Goal: Task Accomplishment & Management: Manage account settings

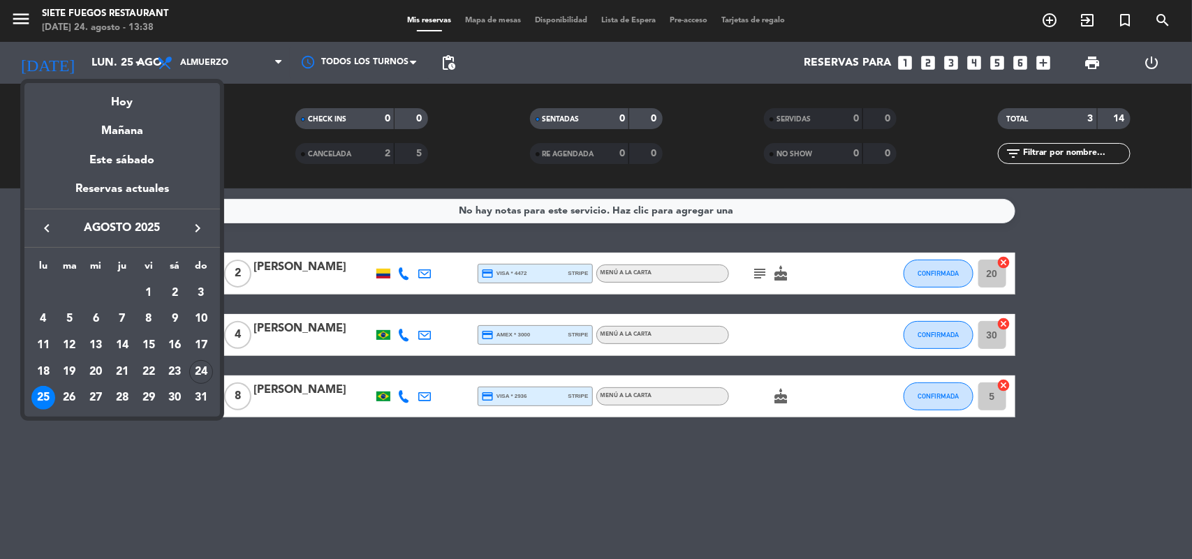
click at [203, 236] on icon "keyboard_arrow_right" at bounding box center [197, 228] width 17 height 17
click at [91, 344] on div "10" at bounding box center [96, 346] width 24 height 24
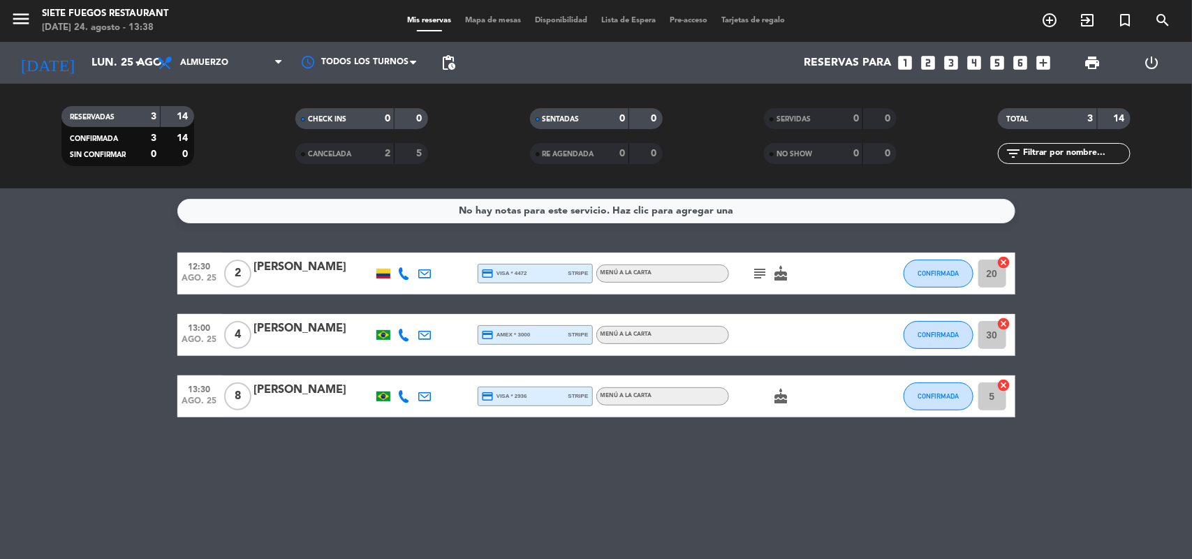
type input "[DATE]"
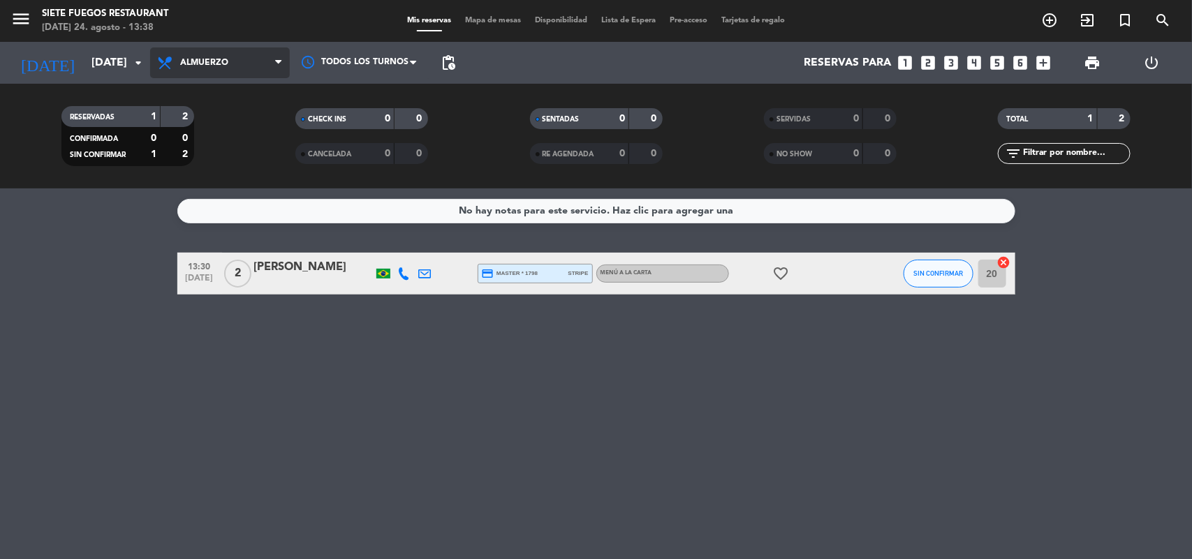
click at [214, 60] on span "Almuerzo" at bounding box center [204, 63] width 48 height 10
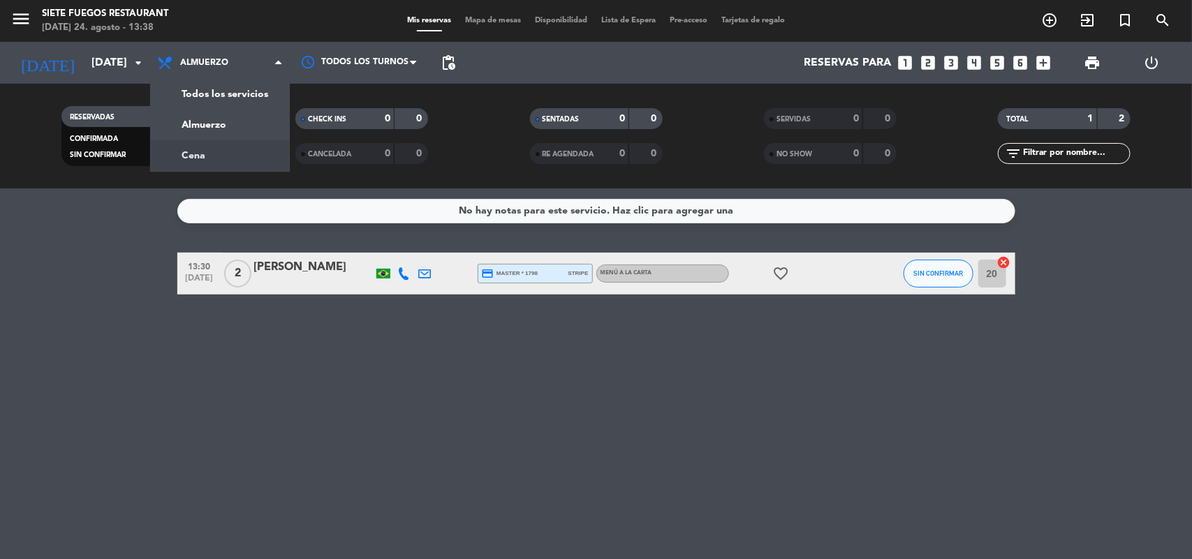
click at [235, 152] on div "menu Siete Fuegos Restaurant [DATE] 24. agosto - 13:38 Mis reservas Mapa de mes…" at bounding box center [596, 94] width 1192 height 189
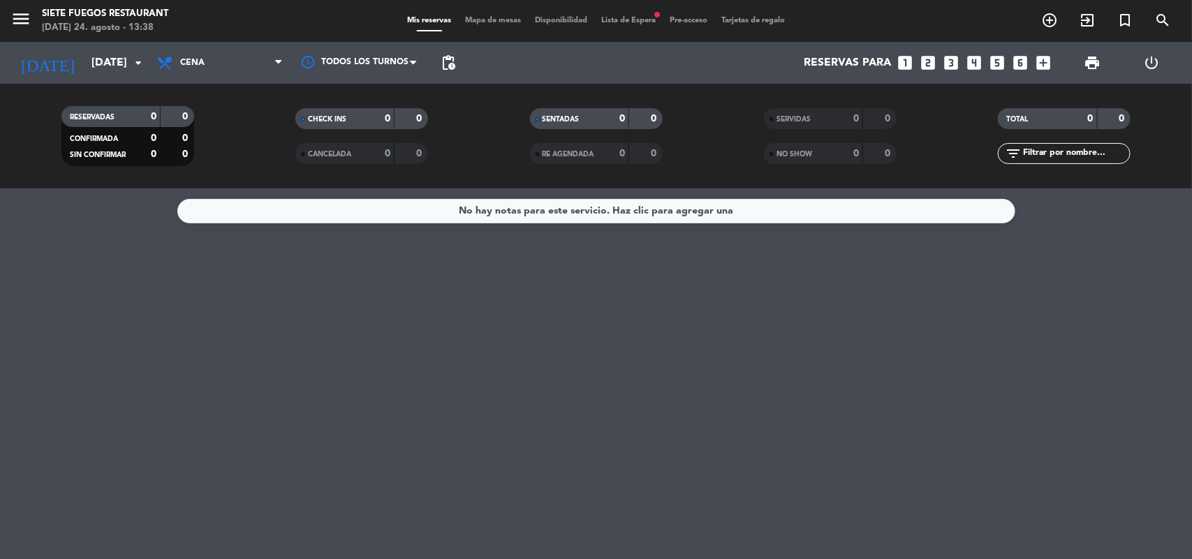
click at [674, 22] on span "Pre-acceso" at bounding box center [689, 21] width 52 height 8
click at [643, 22] on span "Lista de Espera fiber_manual_record" at bounding box center [628, 21] width 68 height 8
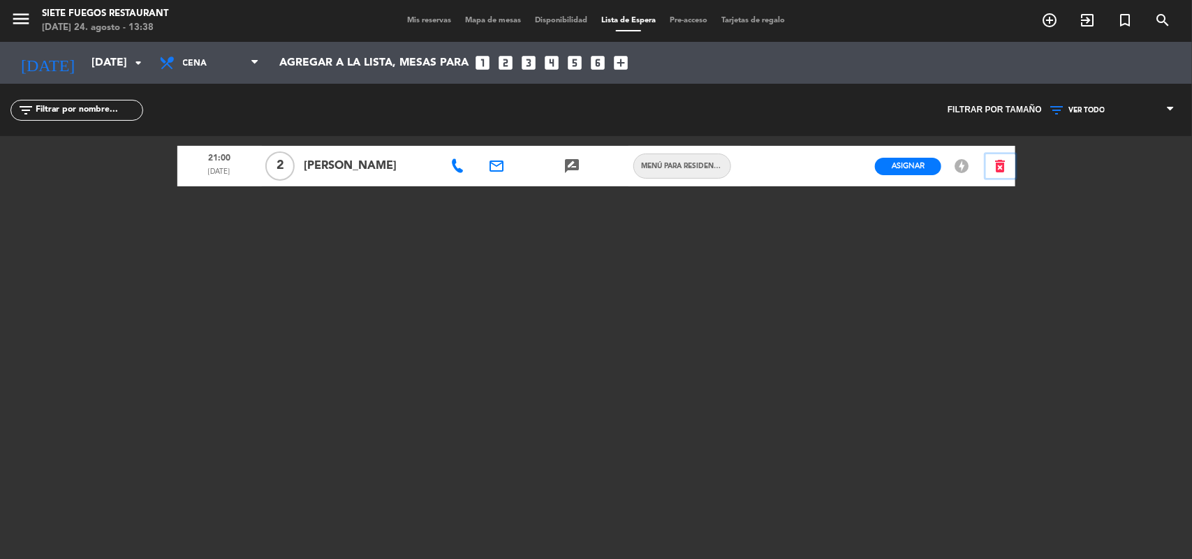
click at [999, 166] on icon "delete_forever" at bounding box center [1000, 166] width 17 height 17
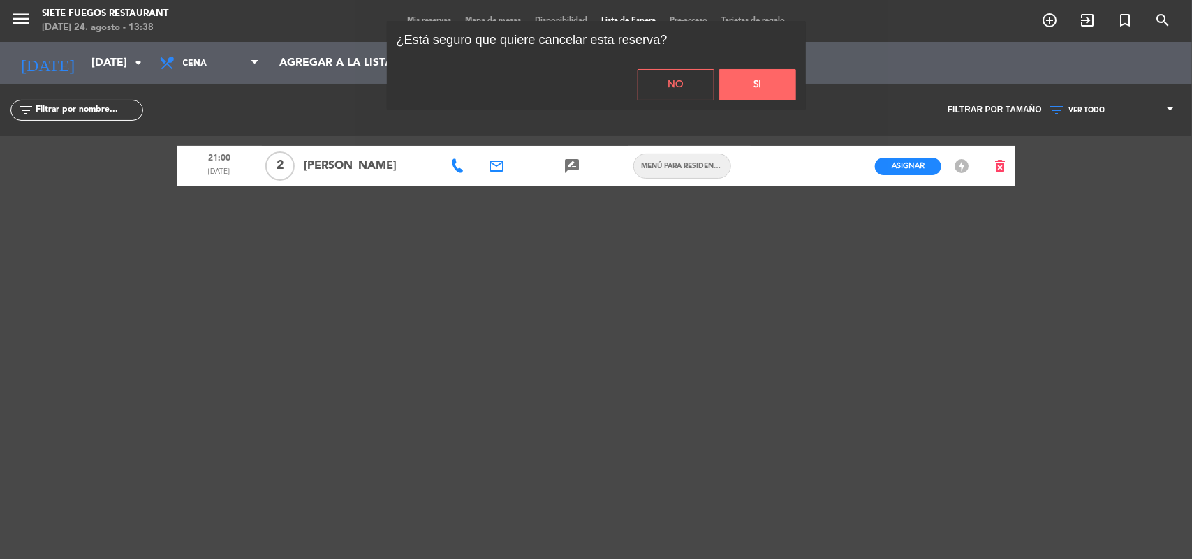
click at [752, 82] on button "Si" at bounding box center [757, 84] width 77 height 31
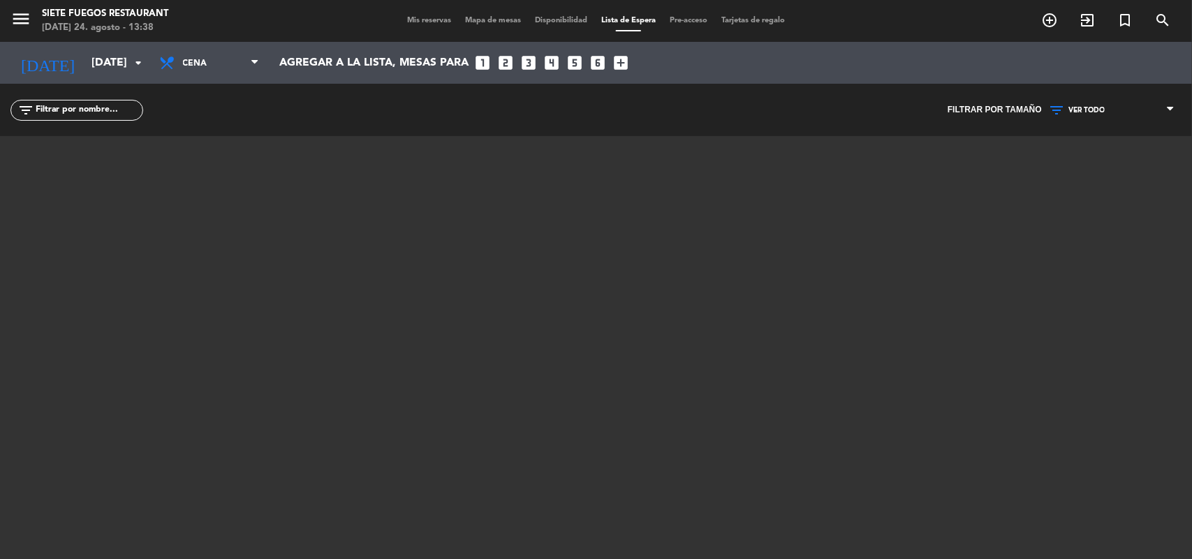
click at [431, 21] on span "Mis reservas" at bounding box center [429, 21] width 58 height 8
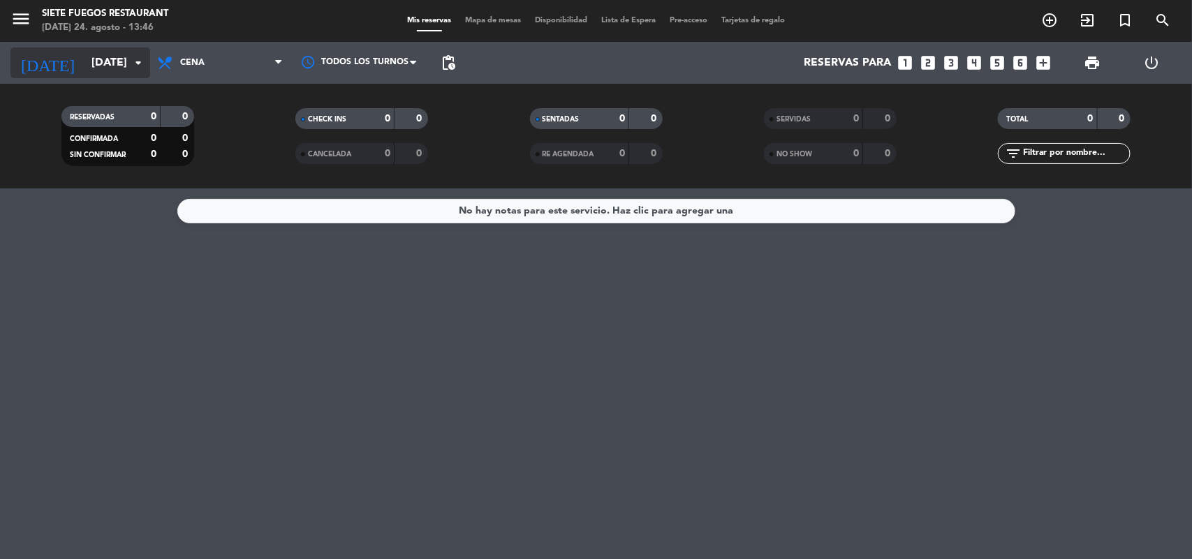
click at [101, 67] on input "[DATE]" at bounding box center [158, 63] width 147 height 27
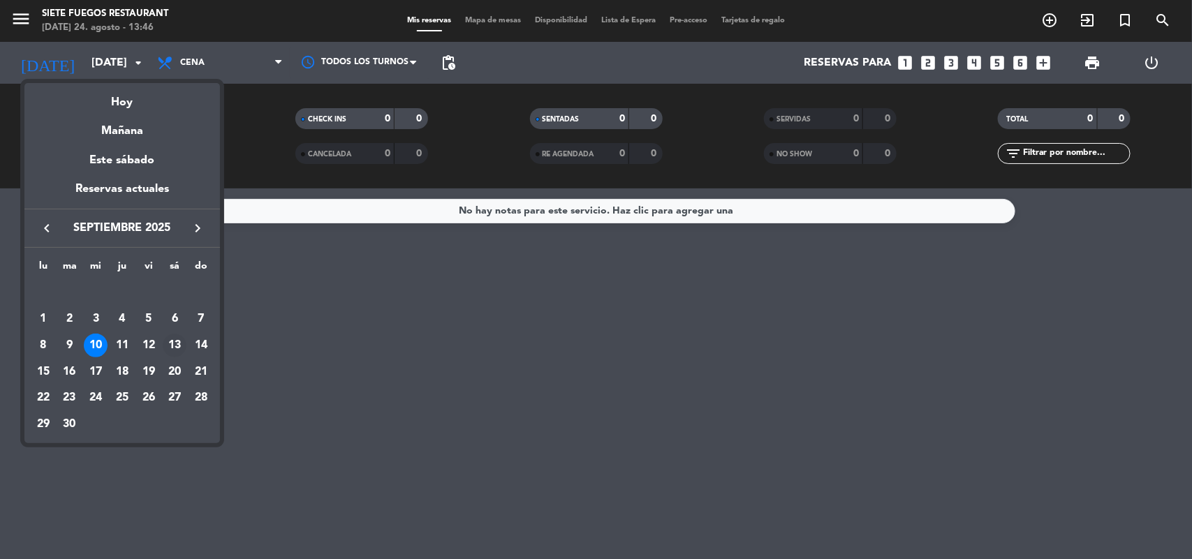
click at [166, 344] on div "13" at bounding box center [175, 346] width 24 height 24
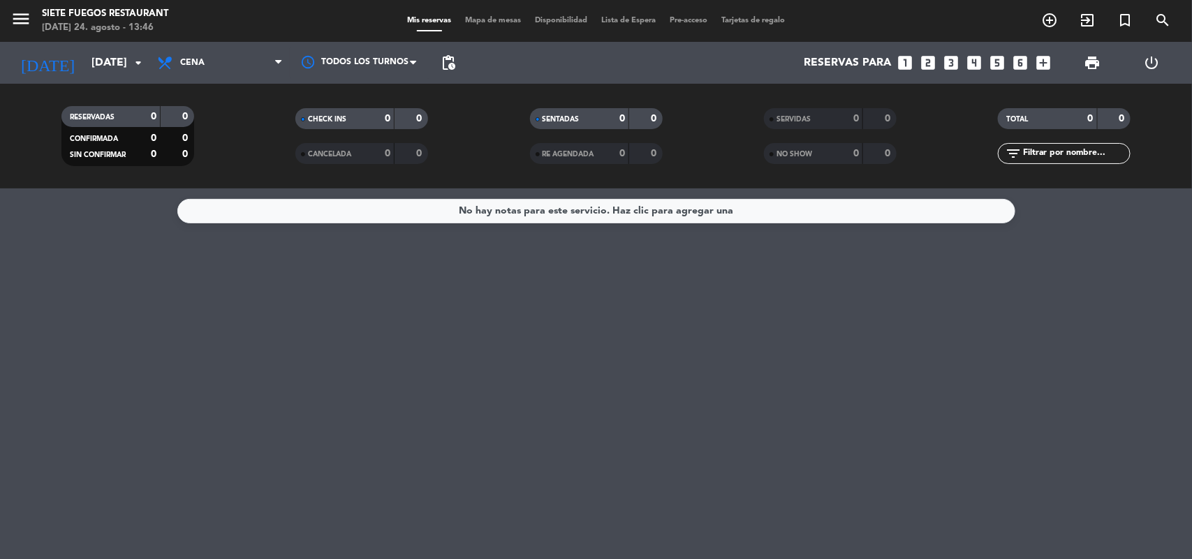
type input "[DATE]"
click at [236, 65] on span "Cena" at bounding box center [220, 62] width 140 height 31
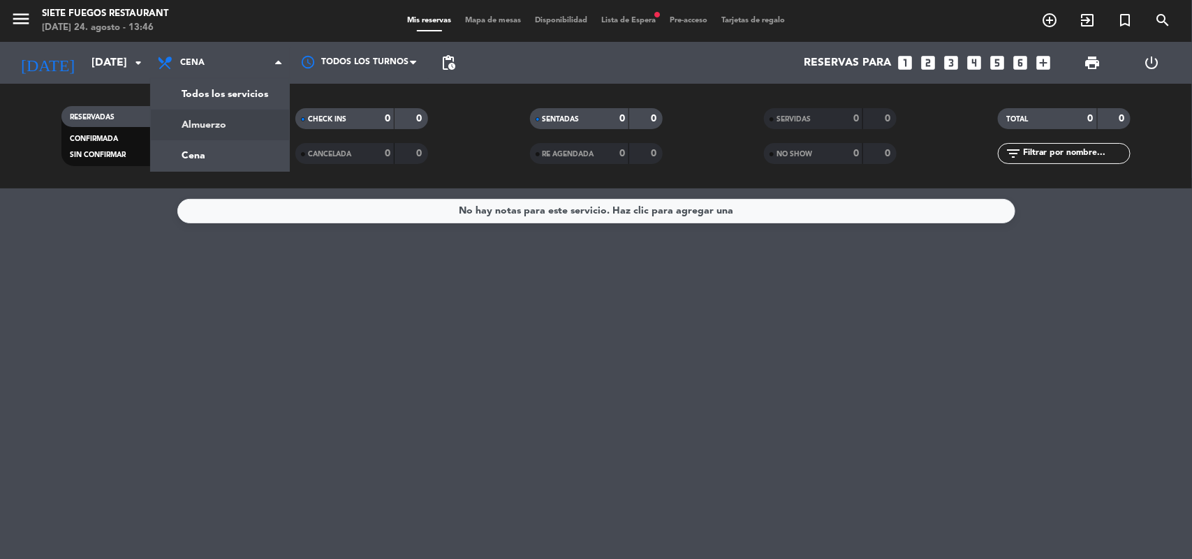
click at [203, 130] on div "menu Siete Fuegos Restaurant [DATE] 24. agosto - 13:46 Mis reservas Mapa de mes…" at bounding box center [596, 94] width 1192 height 189
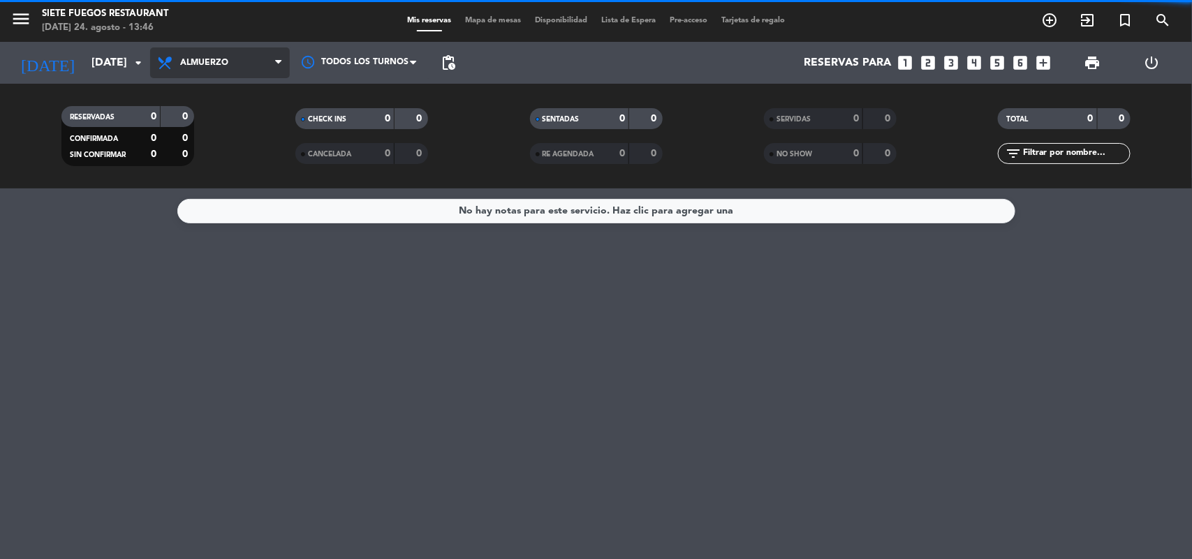
click at [256, 68] on span "Almuerzo" at bounding box center [220, 62] width 140 height 31
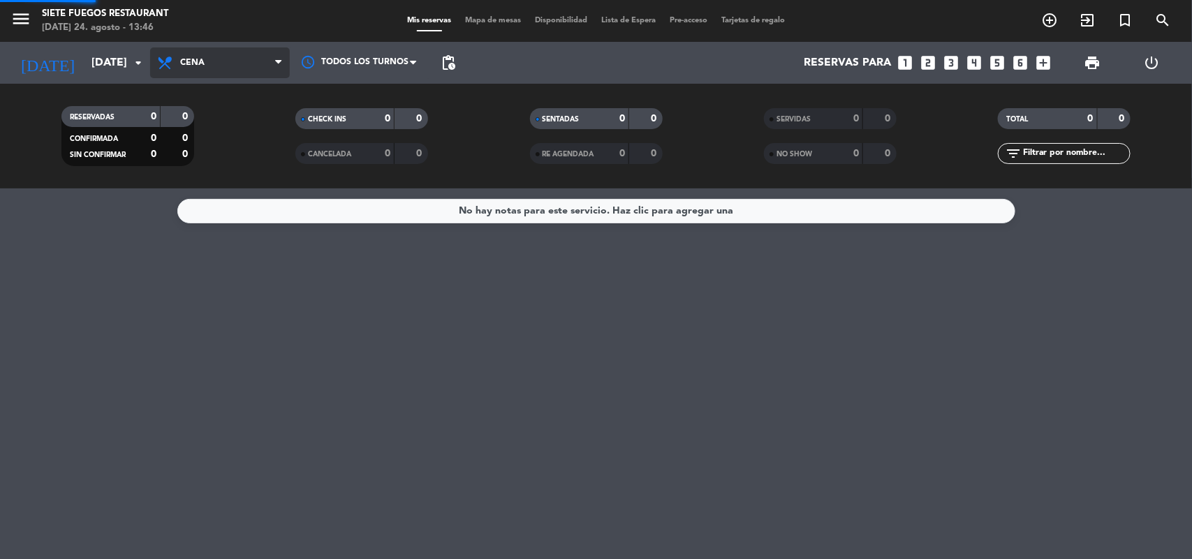
click at [218, 150] on div "menu Siete Fuegos Restaurant [DATE] 24. agosto - 13:46 Mis reservas Mapa de mes…" at bounding box center [596, 94] width 1192 height 189
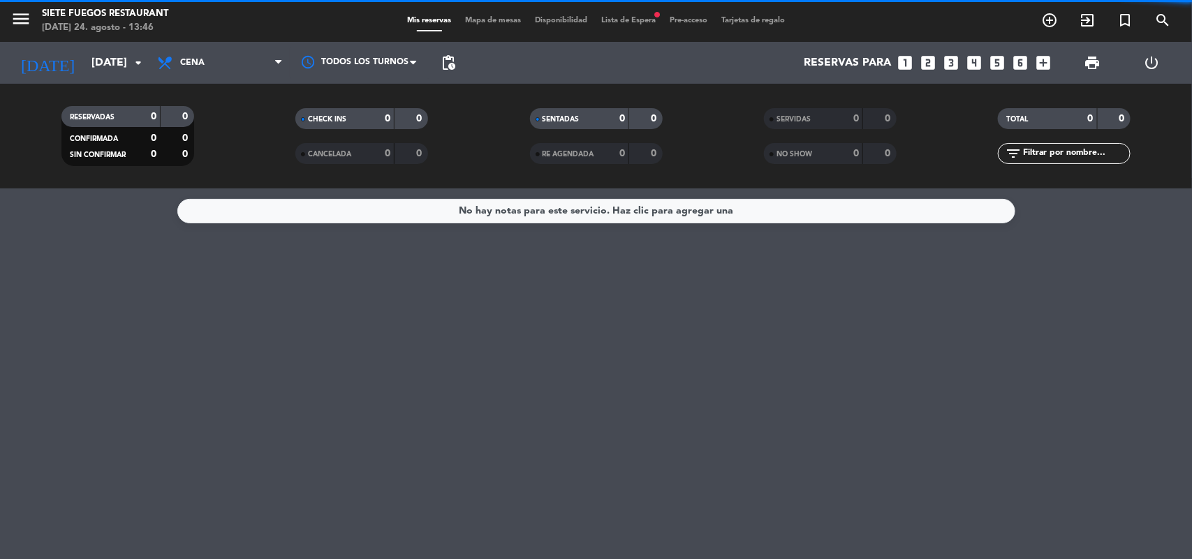
click at [653, 11] on div "menu Siete Fuegos Restaurant [DATE] 24. agosto - 13:46 Mis reservas Mapa de mes…" at bounding box center [596, 21] width 1192 height 42
click at [644, 25] on div "Mis reservas Mapa de mesas Disponibilidad Lista de Espera fiber_manual_record P…" at bounding box center [596, 21] width 392 height 13
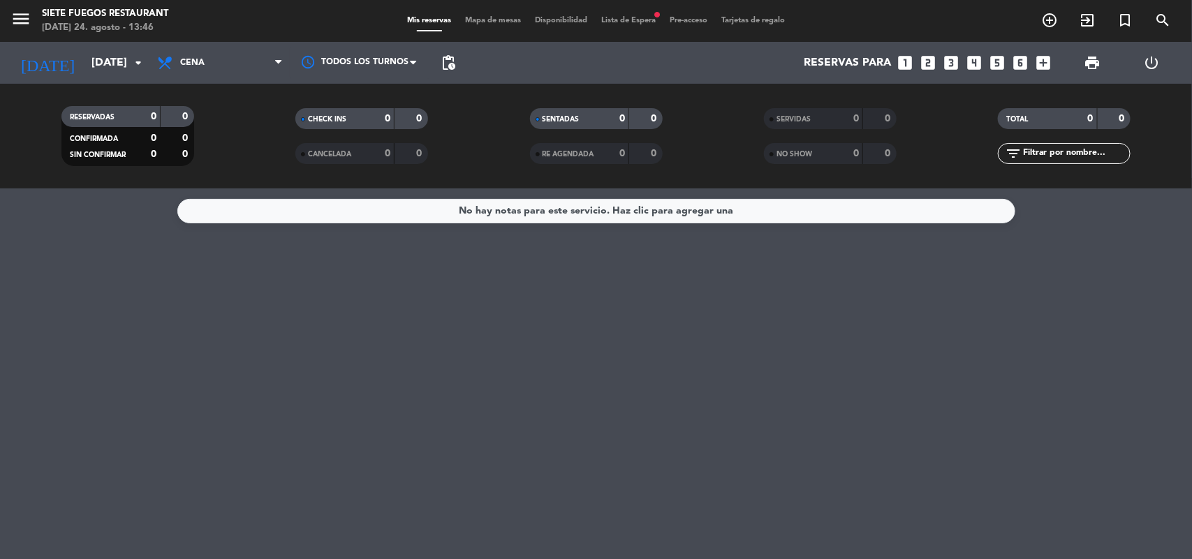
click at [641, 24] on span "Lista de Espera fiber_manual_record" at bounding box center [628, 21] width 68 height 8
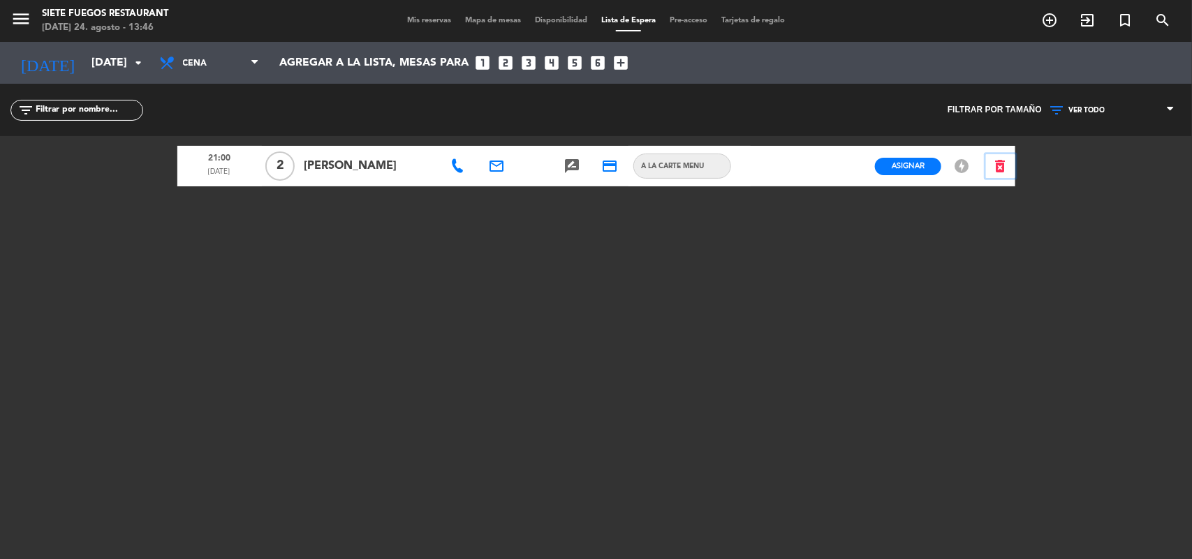
click at [1001, 166] on icon "delete_forever" at bounding box center [1000, 166] width 17 height 17
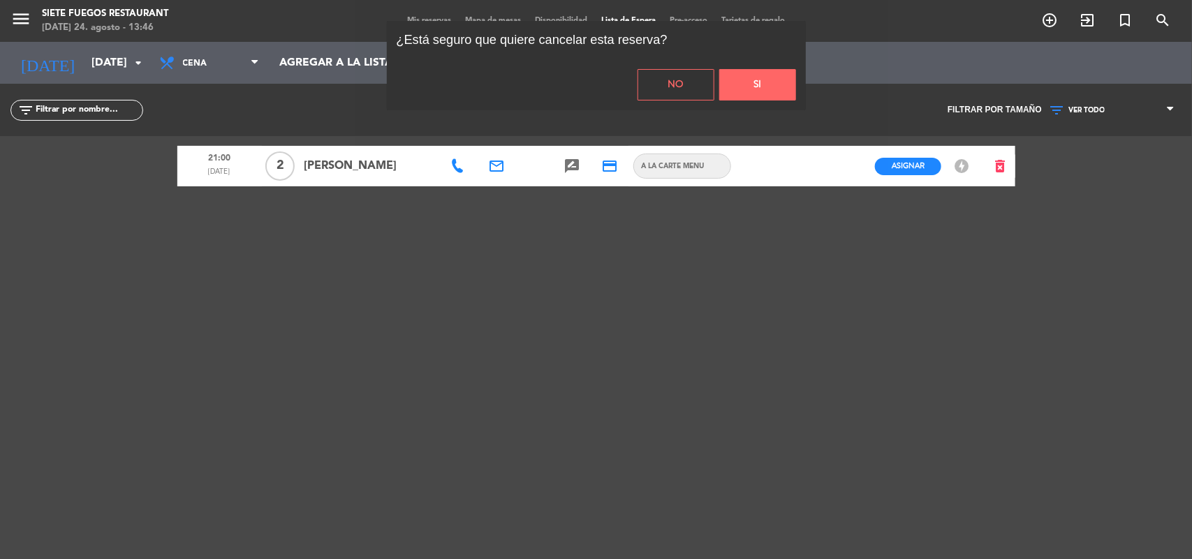
click at [756, 87] on button "Si" at bounding box center [757, 84] width 77 height 31
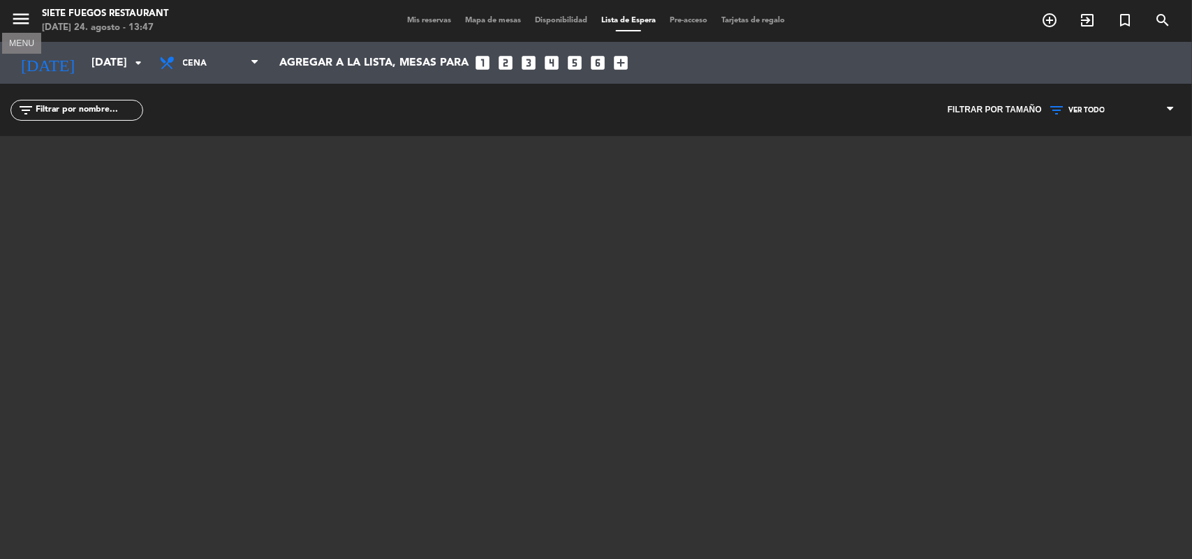
click at [18, 22] on icon "menu" at bounding box center [20, 18] width 21 height 21
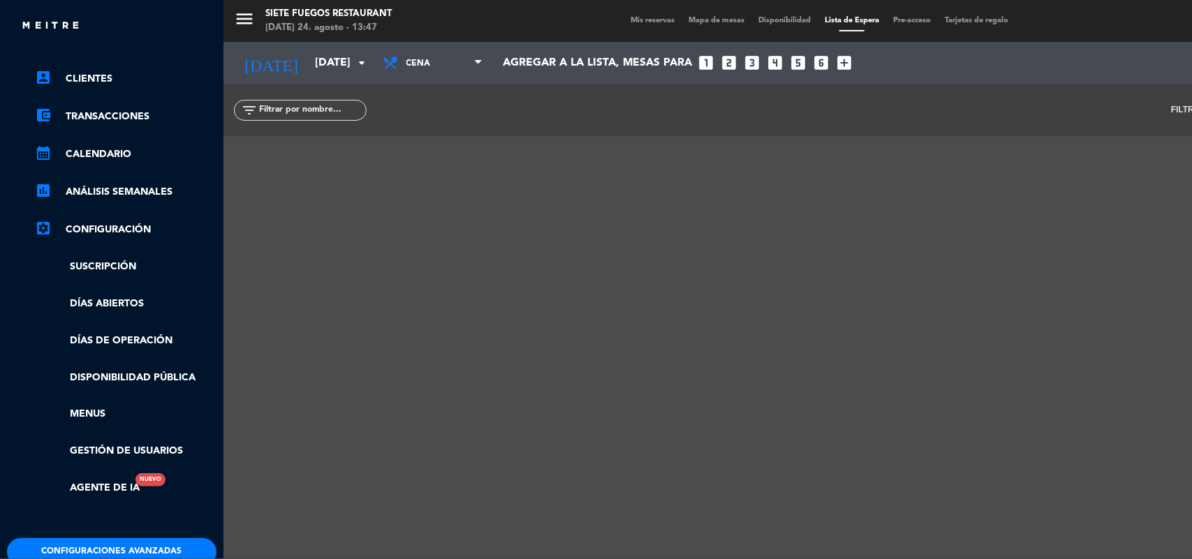
scroll to position [87, 0]
click at [379, 369] on div "menu Siete Fuegos Restaurant [DATE] 24. agosto - 13:47 Mis reservas Mapa de mes…" at bounding box center [819, 279] width 1192 height 559
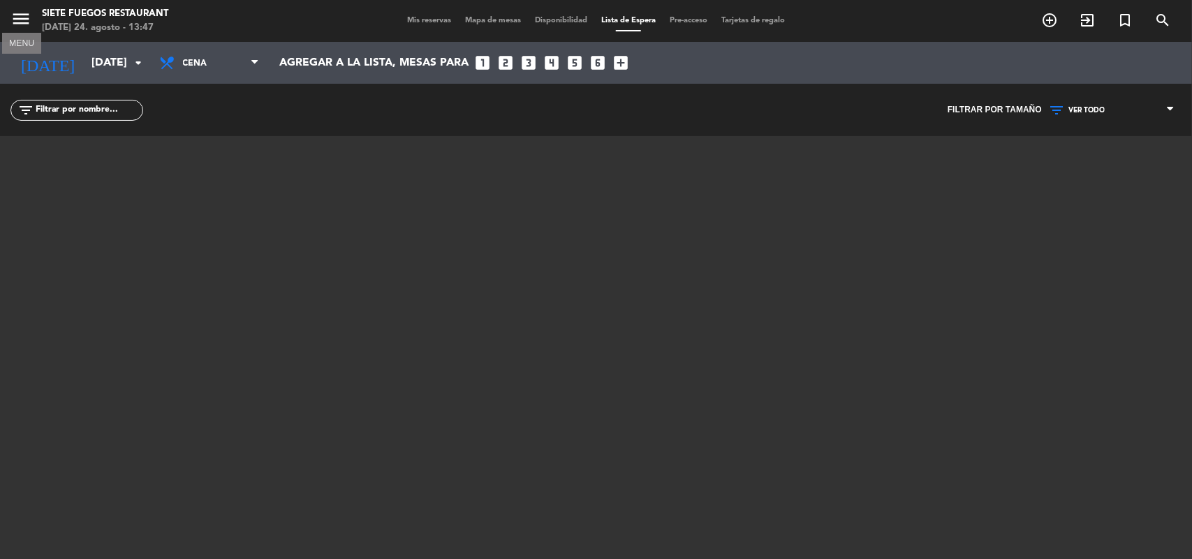
click at [20, 19] on icon "menu" at bounding box center [20, 18] width 21 height 21
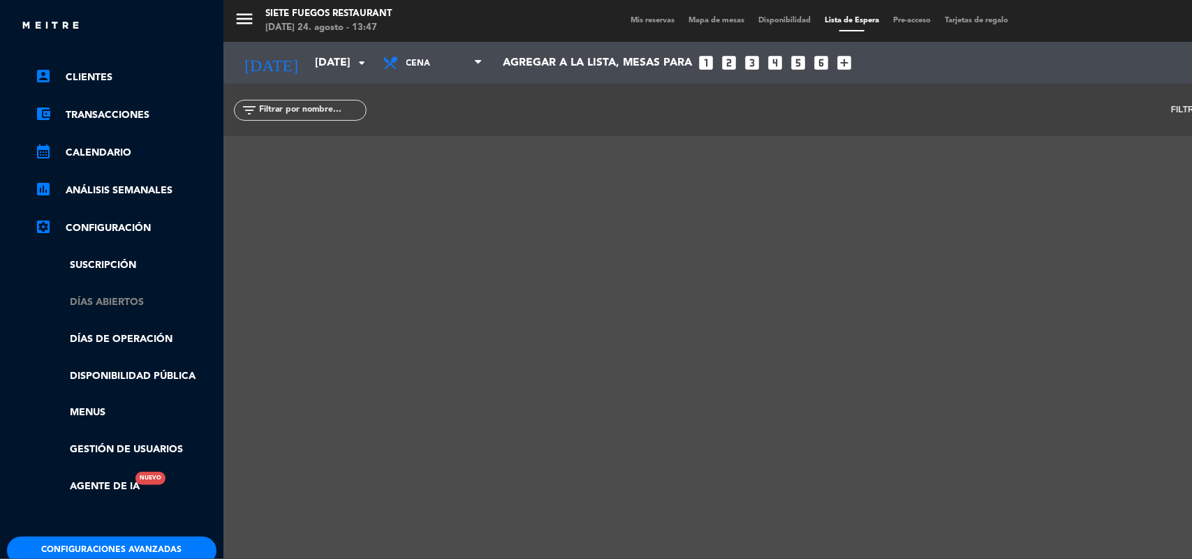
click at [113, 304] on link "Días abiertos" at bounding box center [126, 303] width 182 height 16
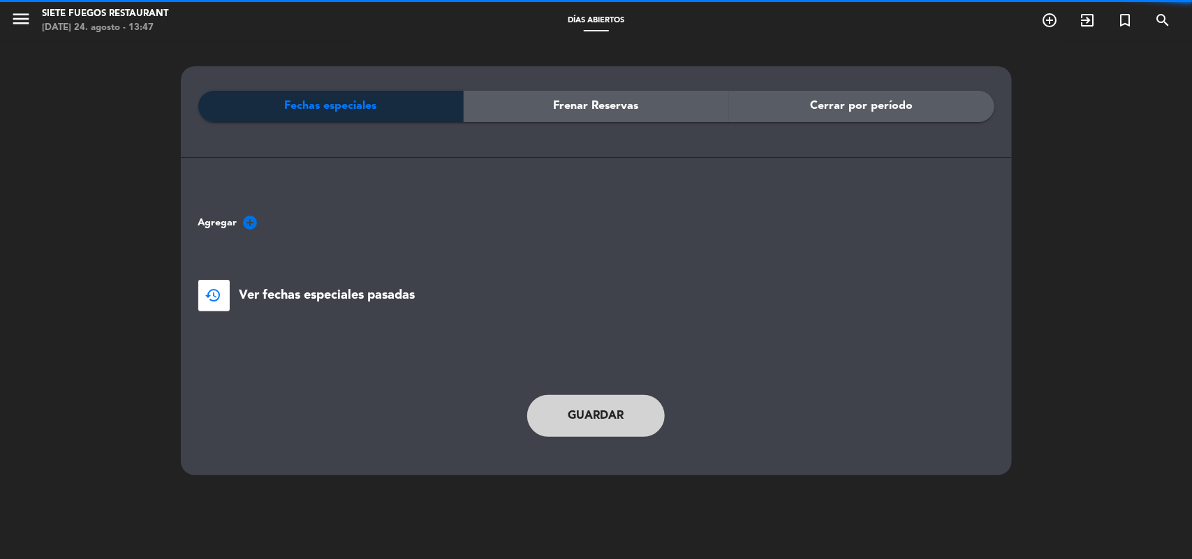
click at [645, 102] on div "Frenar Reservas" at bounding box center [596, 106] width 265 height 31
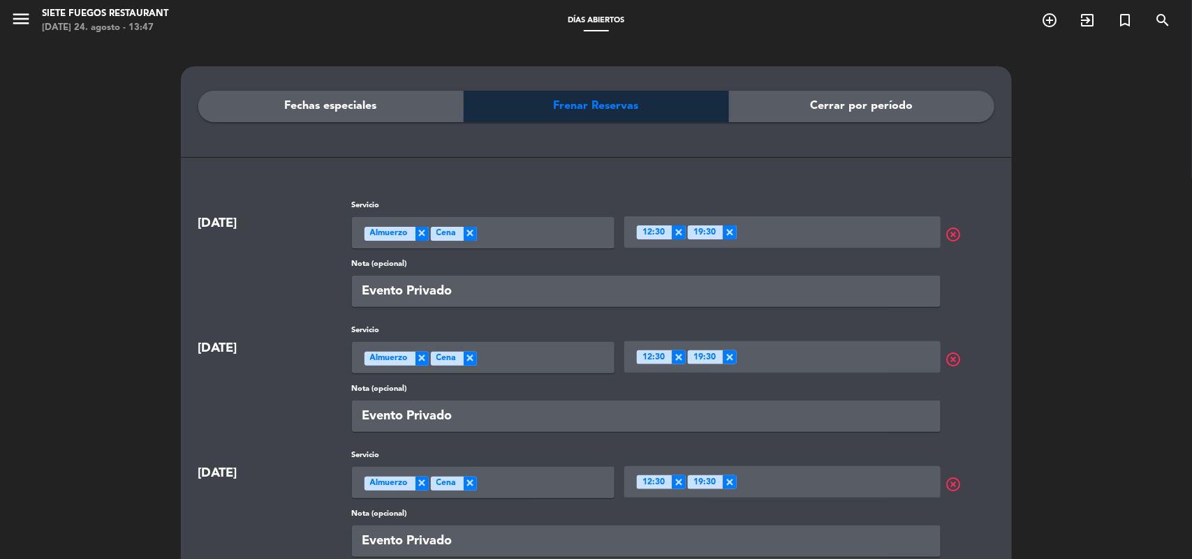
click at [493, 300] on input "Evento Privado" at bounding box center [646, 291] width 589 height 31
click at [382, 89] on div "Fechas especiales Frenar Reservas Cerrar por período [DATE] Servicio Seleccione…" at bounding box center [596, 513] width 831 height 895
click at [382, 98] on div "Fechas especiales" at bounding box center [330, 106] width 265 height 31
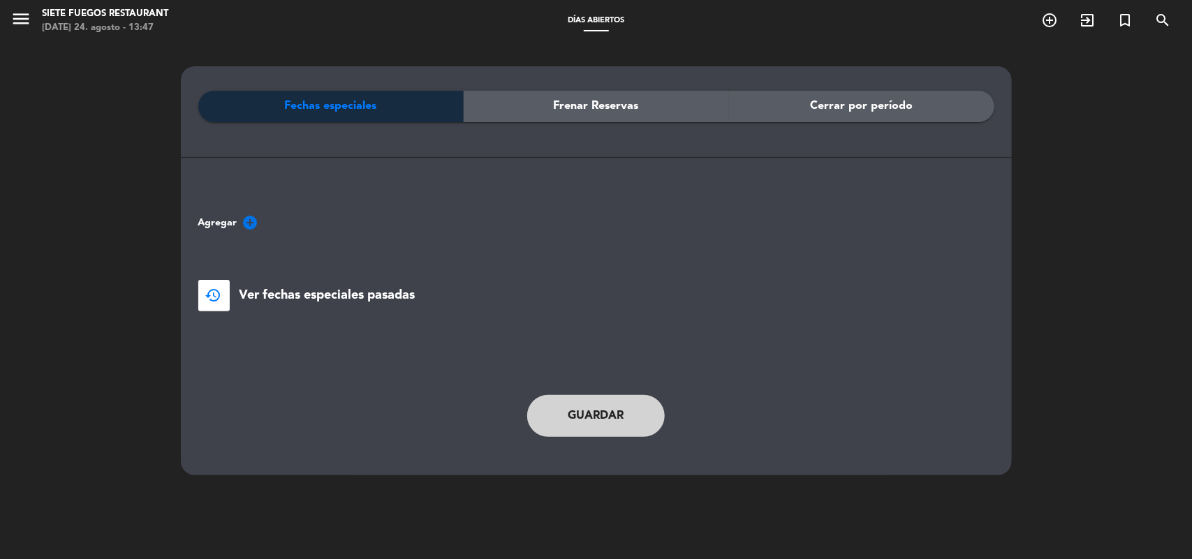
click at [519, 108] on div "Frenar Reservas" at bounding box center [596, 106] width 265 height 31
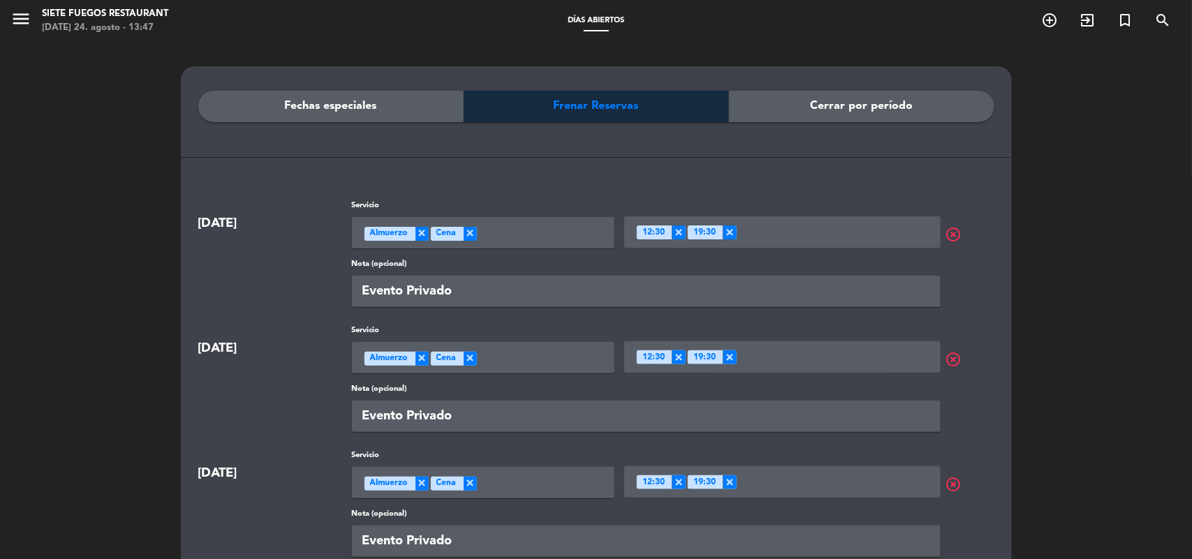
click at [838, 110] on span "Cerrar por período" at bounding box center [861, 106] width 103 height 18
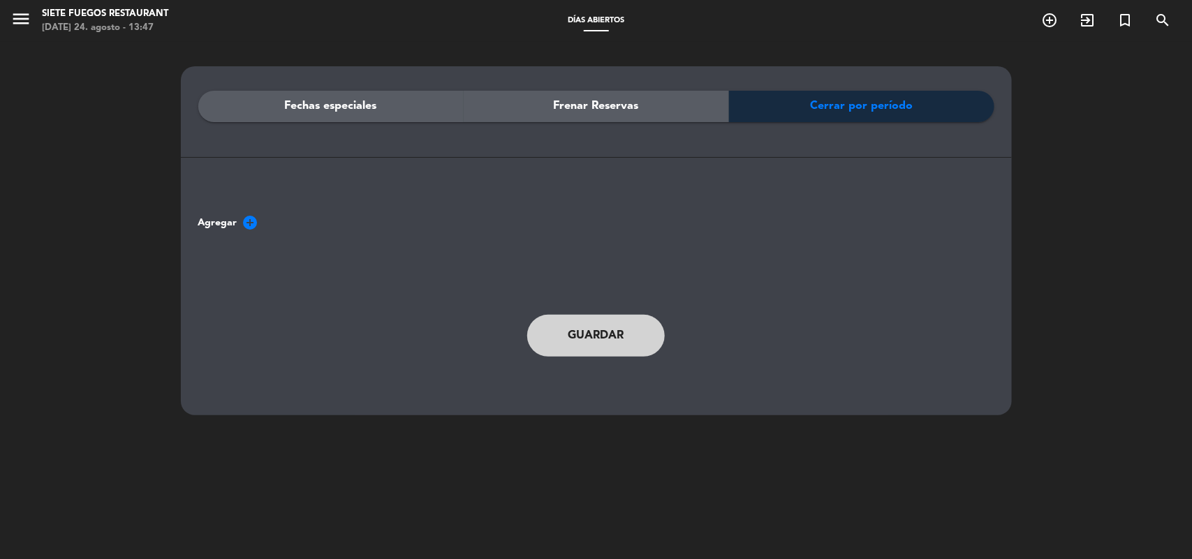
click at [248, 221] on span "add_circle" at bounding box center [250, 222] width 17 height 17
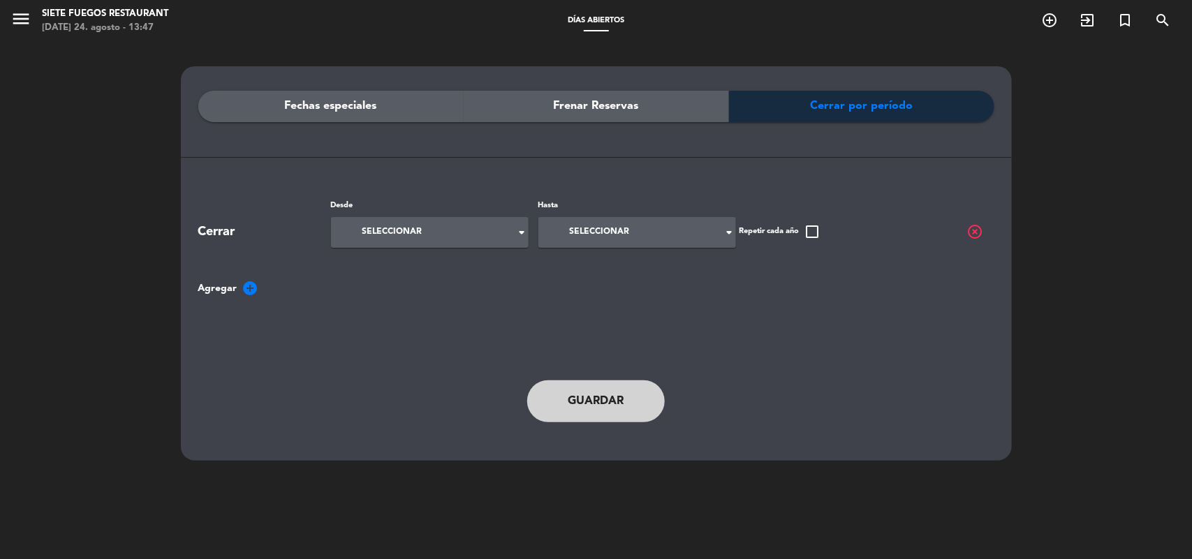
click at [462, 231] on input at bounding box center [415, 232] width 147 height 27
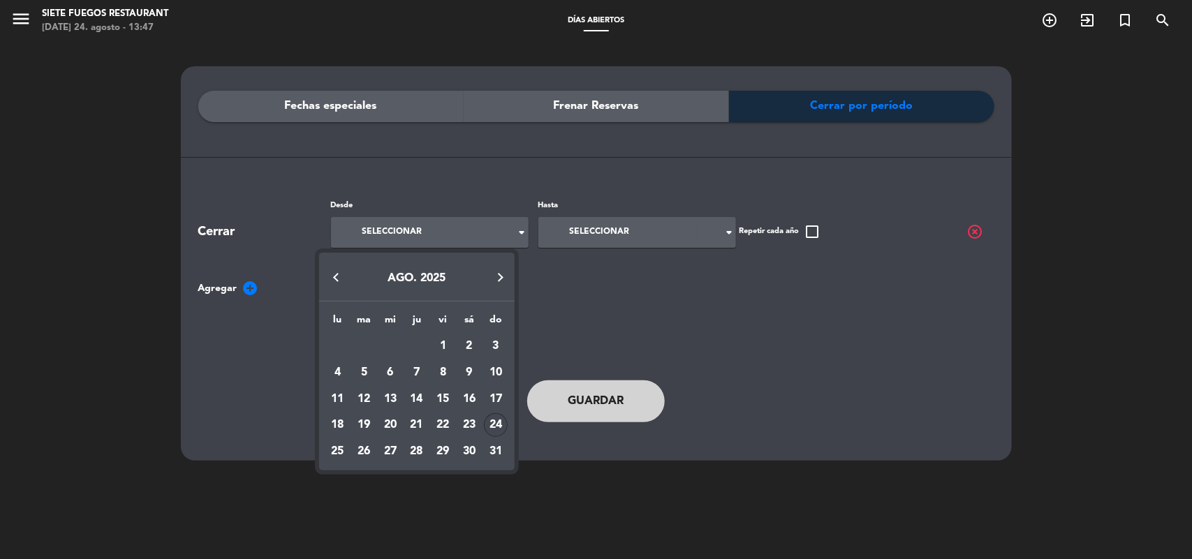
click at [499, 267] on button "Next month" at bounding box center [501, 277] width 28 height 28
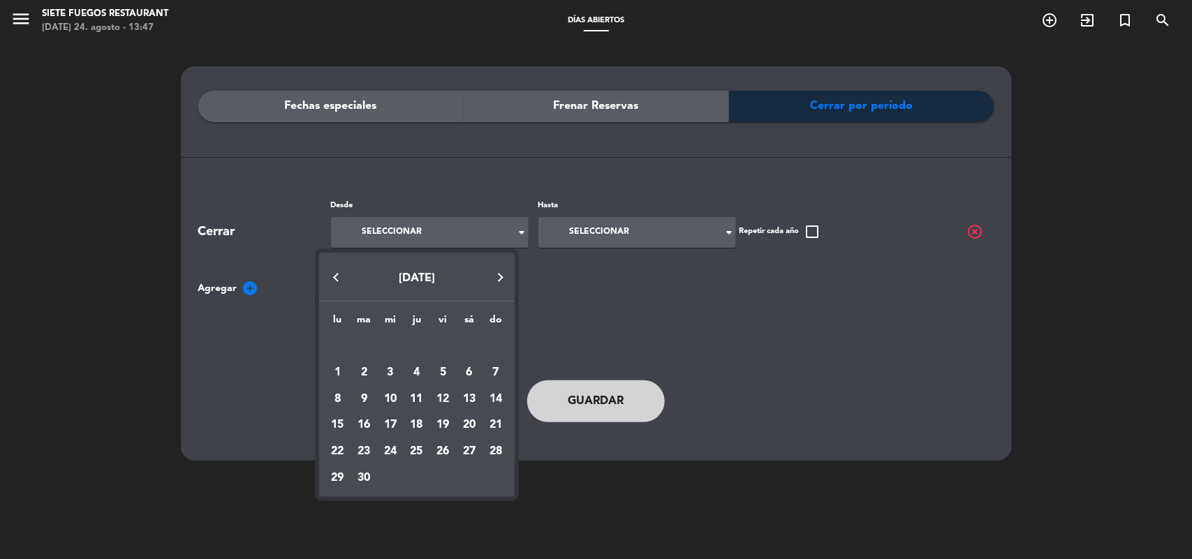
click at [578, 131] on div at bounding box center [596, 279] width 1192 height 559
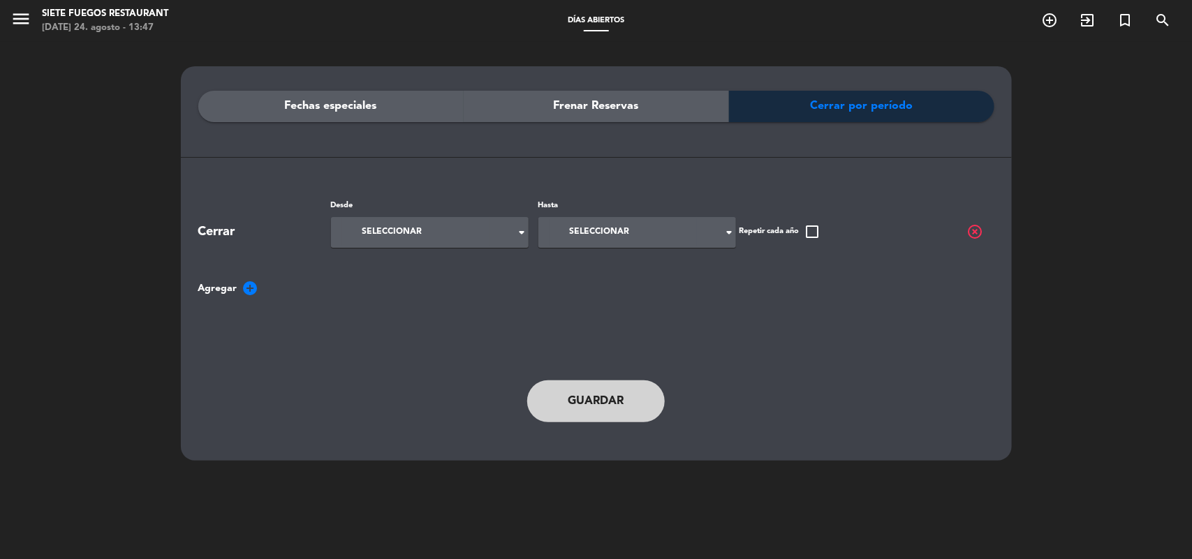
click at [583, 120] on div "Frenar Reservas" at bounding box center [596, 106] width 265 height 31
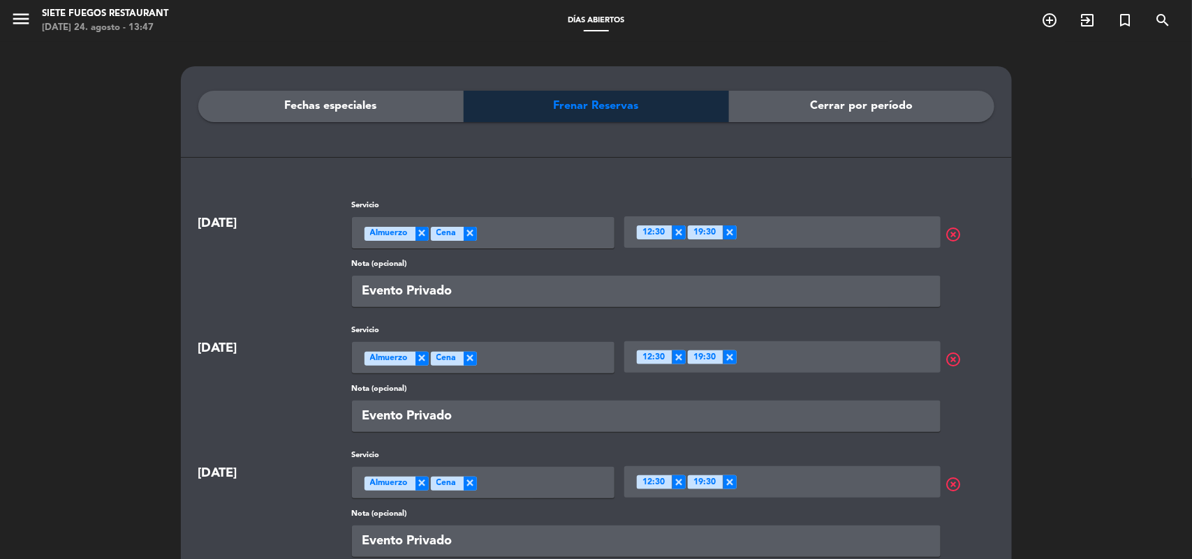
click at [832, 107] on span "Cerrar por período" at bounding box center [861, 106] width 103 height 18
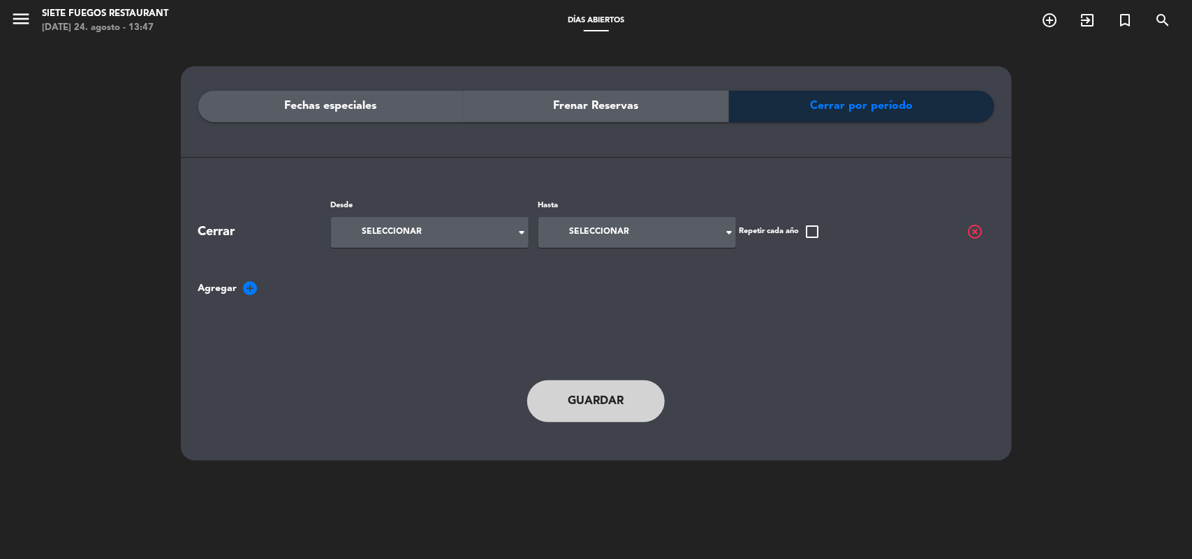
click at [487, 237] on div "Seleccionar arrow_drop_down" at bounding box center [430, 232] width 198 height 31
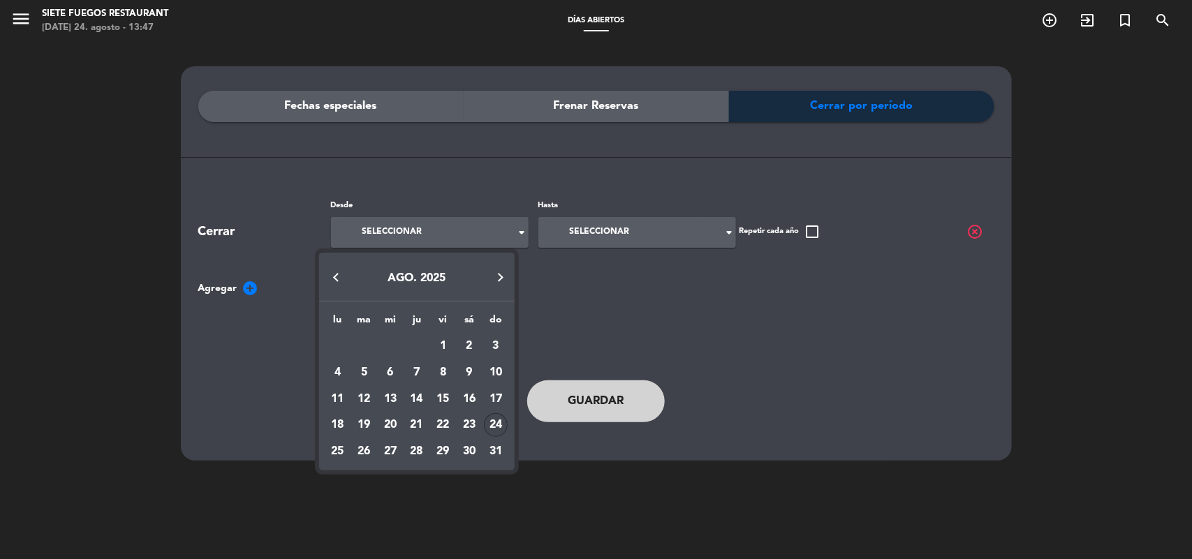
click at [494, 270] on button "Next month" at bounding box center [501, 277] width 28 height 28
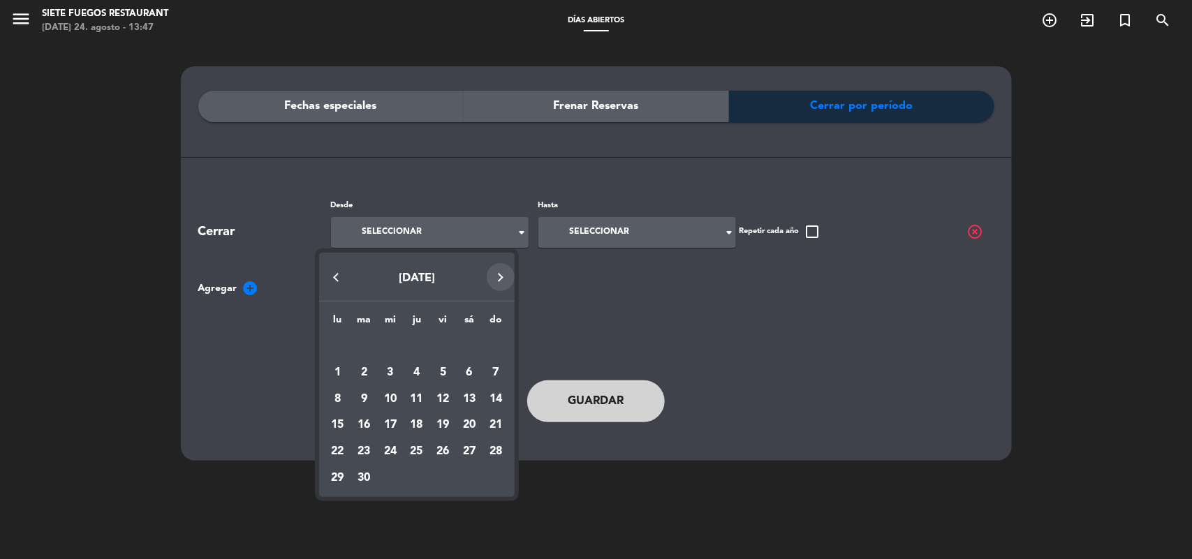
click at [497, 277] on button "Next month" at bounding box center [501, 277] width 28 height 28
click at [448, 368] on div "5" at bounding box center [443, 373] width 24 height 24
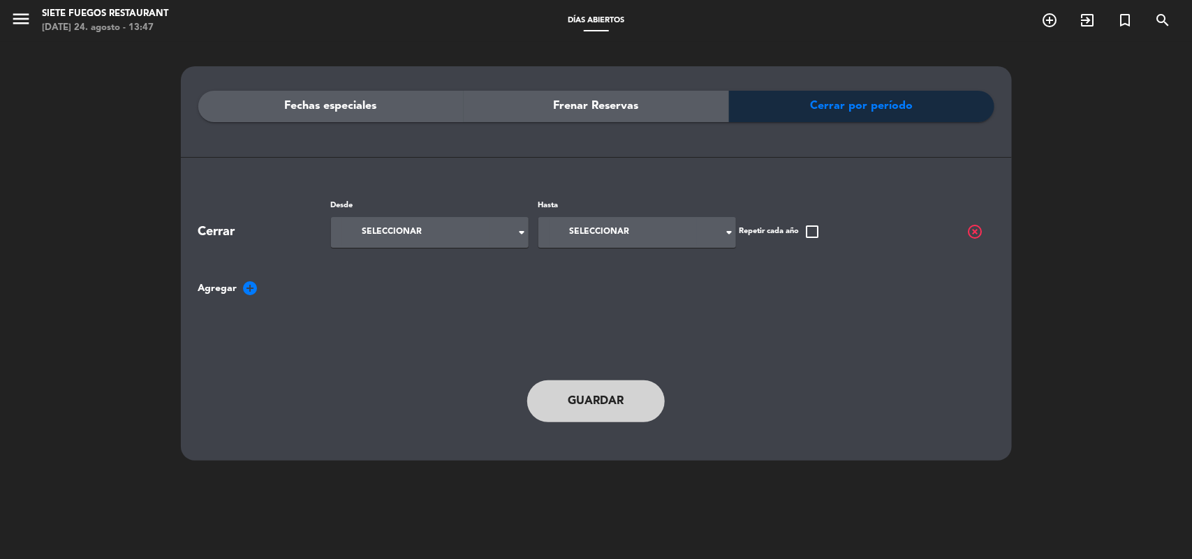
type input "vie. 5 dic."
click at [643, 226] on input at bounding box center [623, 232] width 147 height 27
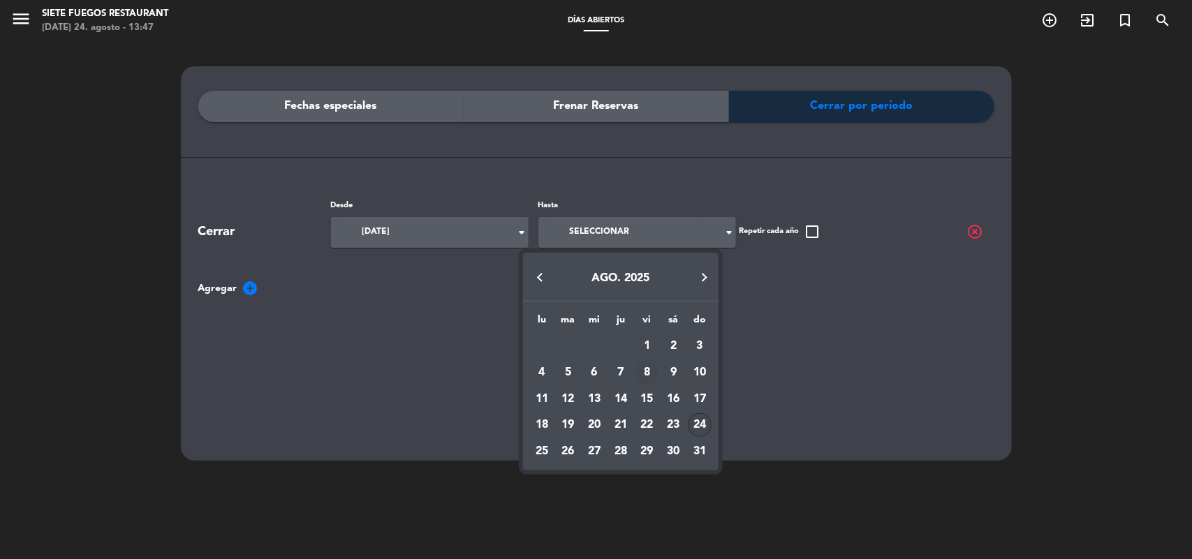
click at [645, 370] on div "8" at bounding box center [648, 373] width 24 height 24
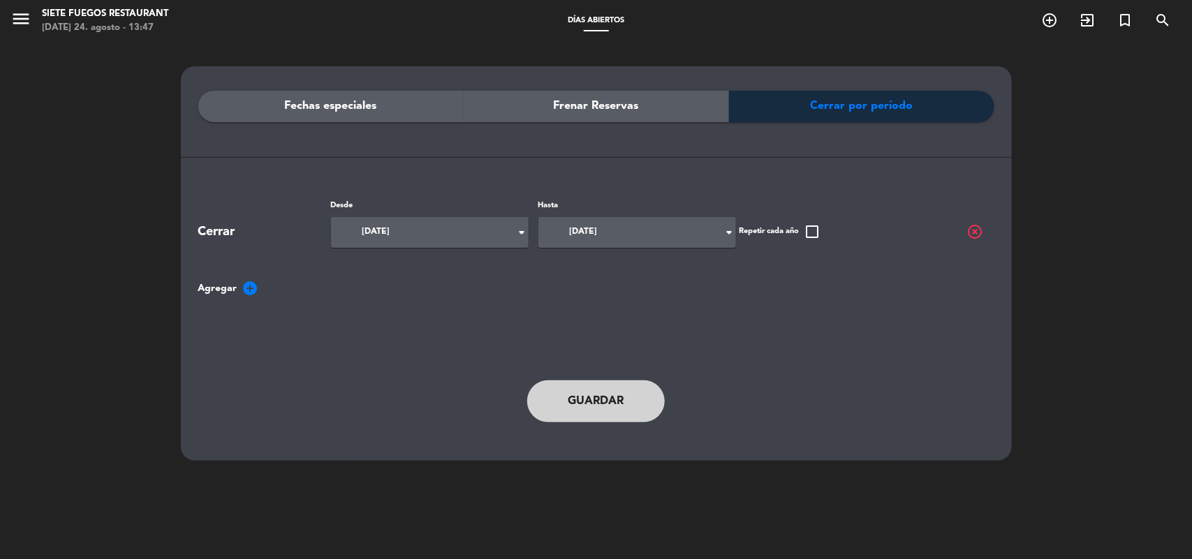
click at [582, 397] on button "Guardar" at bounding box center [596, 402] width 138 height 42
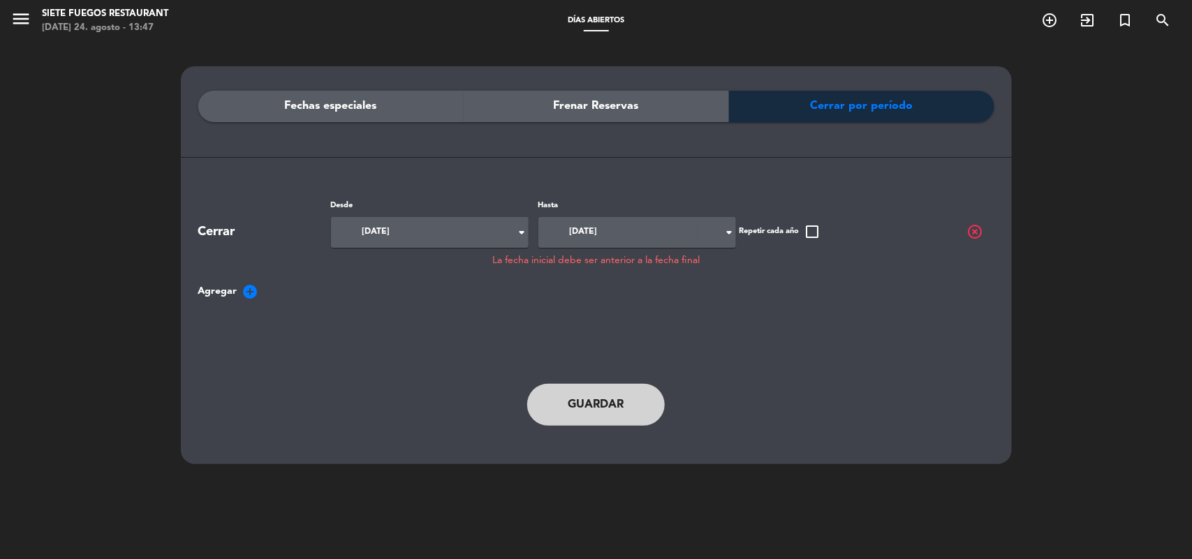
click at [689, 231] on input "vie. 8 ago." at bounding box center [623, 232] width 147 height 27
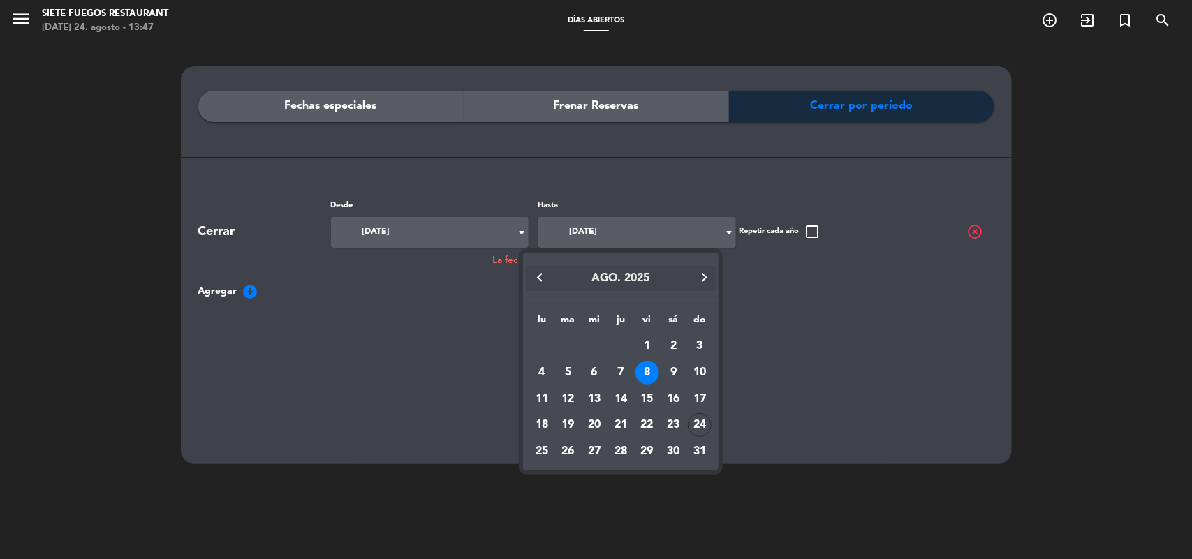
drag, startPoint x: 695, startPoint y: 290, endPoint x: 691, endPoint y: 284, distance: 7.2
click at [695, 288] on button "AGO. 2025" at bounding box center [620, 278] width 189 height 25
click at [691, 284] on button "Next month" at bounding box center [705, 277] width 28 height 28
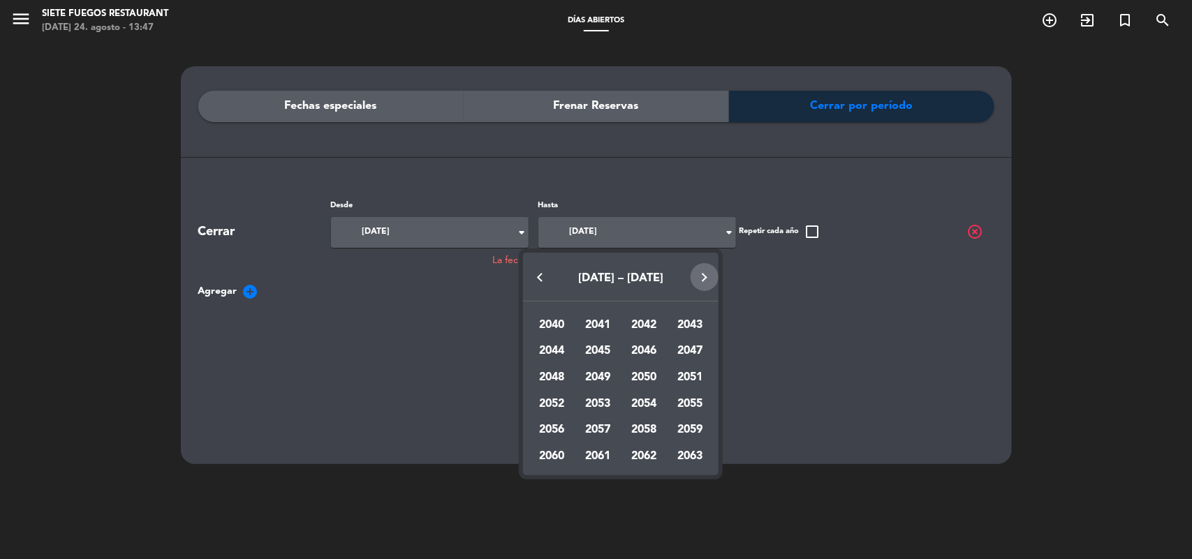
click at [691, 284] on button "Next 20 years" at bounding box center [705, 277] width 28 height 28
click at [536, 283] on button "Previous 20 years" at bounding box center [540, 277] width 28 height 28
click at [585, 379] on div "2025" at bounding box center [597, 378] width 41 height 24
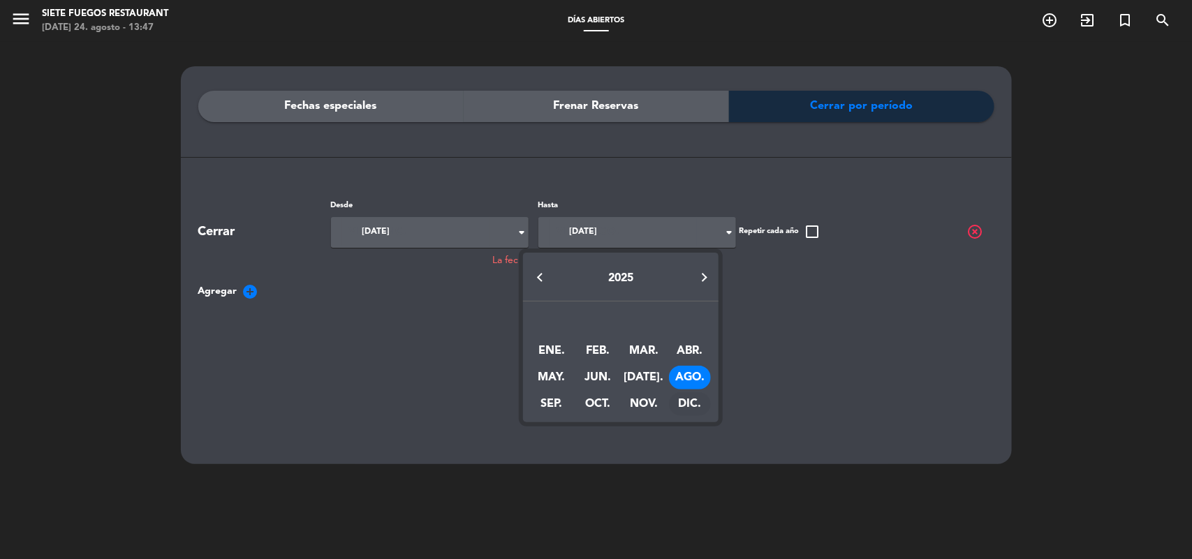
click at [693, 402] on div "DIC." at bounding box center [689, 404] width 41 height 24
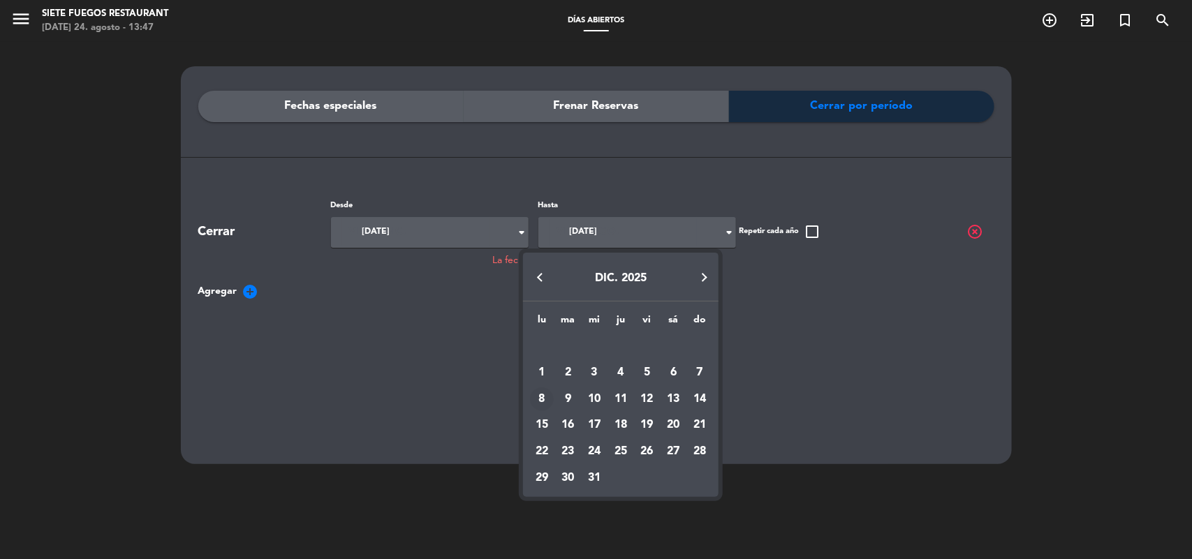
click at [541, 403] on div "8" at bounding box center [542, 400] width 24 height 24
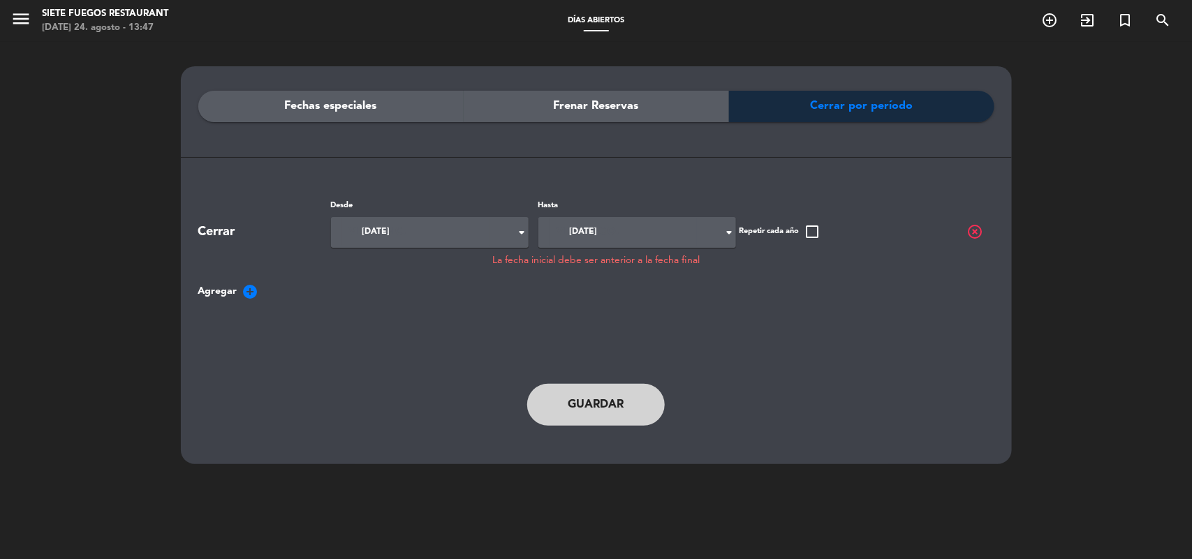
type input "lun. 8 dic."
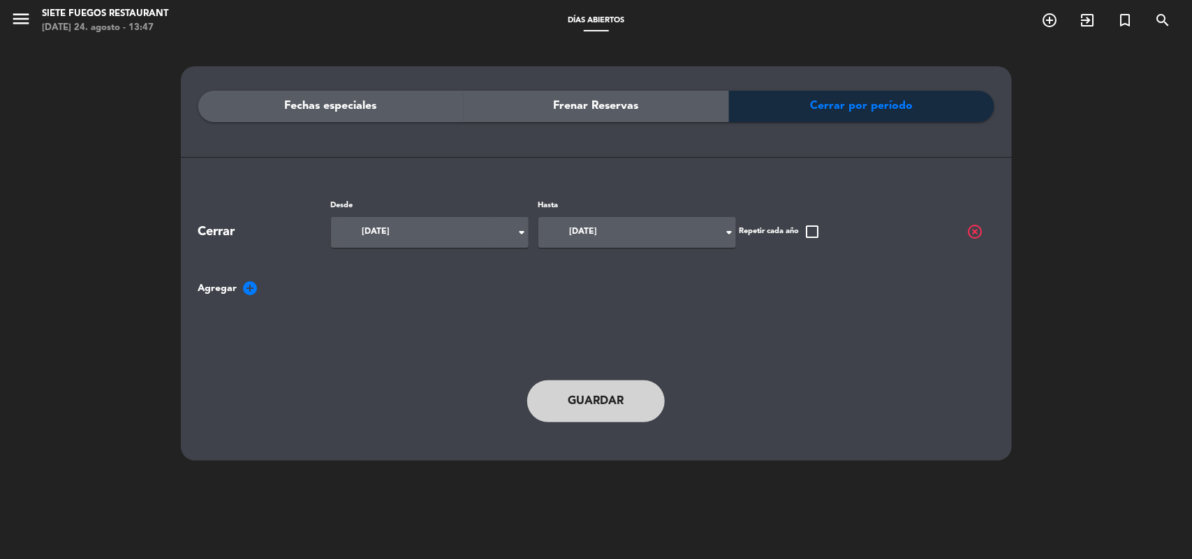
click at [591, 414] on button "Guardar" at bounding box center [596, 402] width 138 height 42
